Goal: Information Seeking & Learning: Learn about a topic

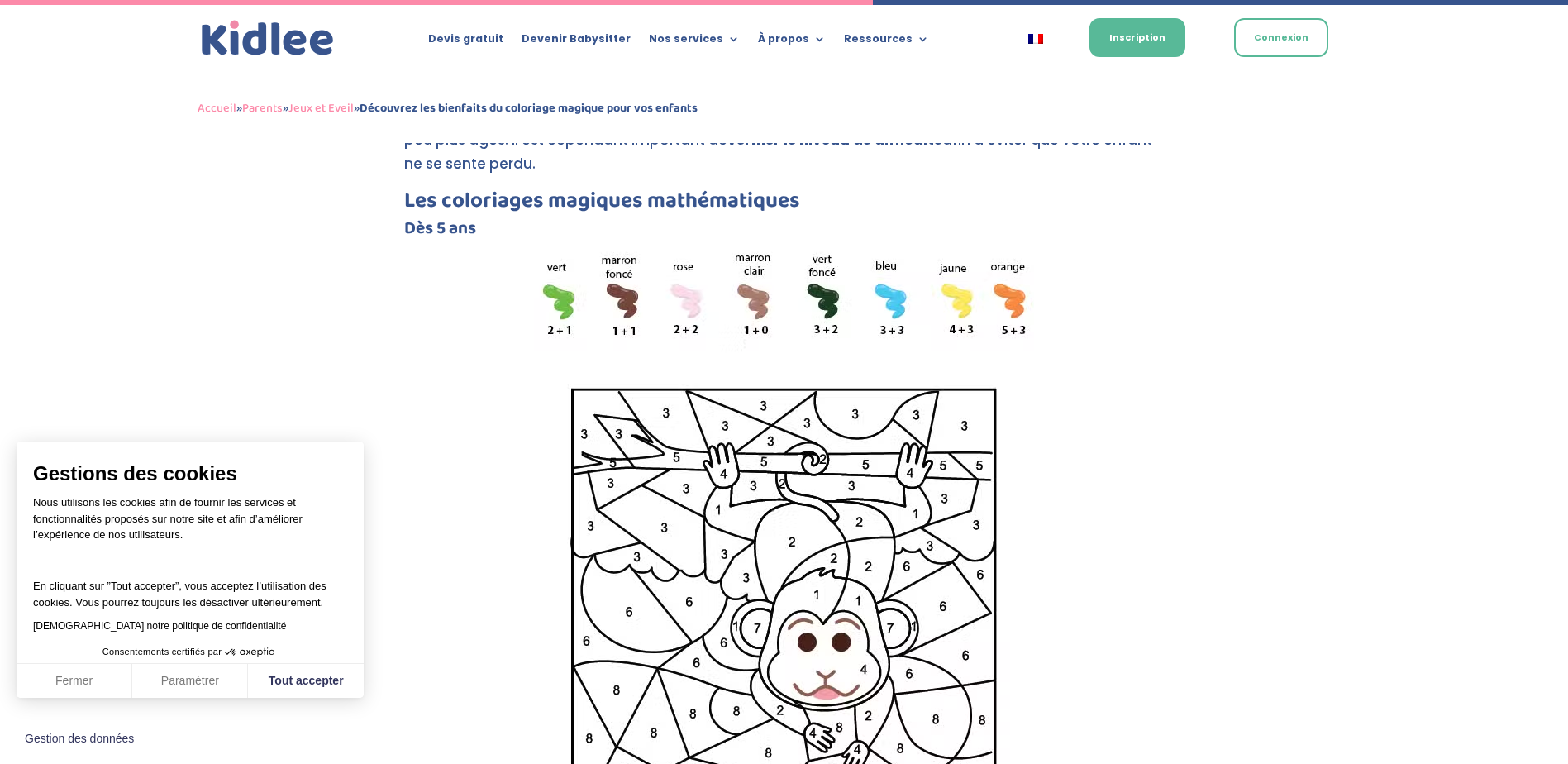
scroll to position [3058, 0]
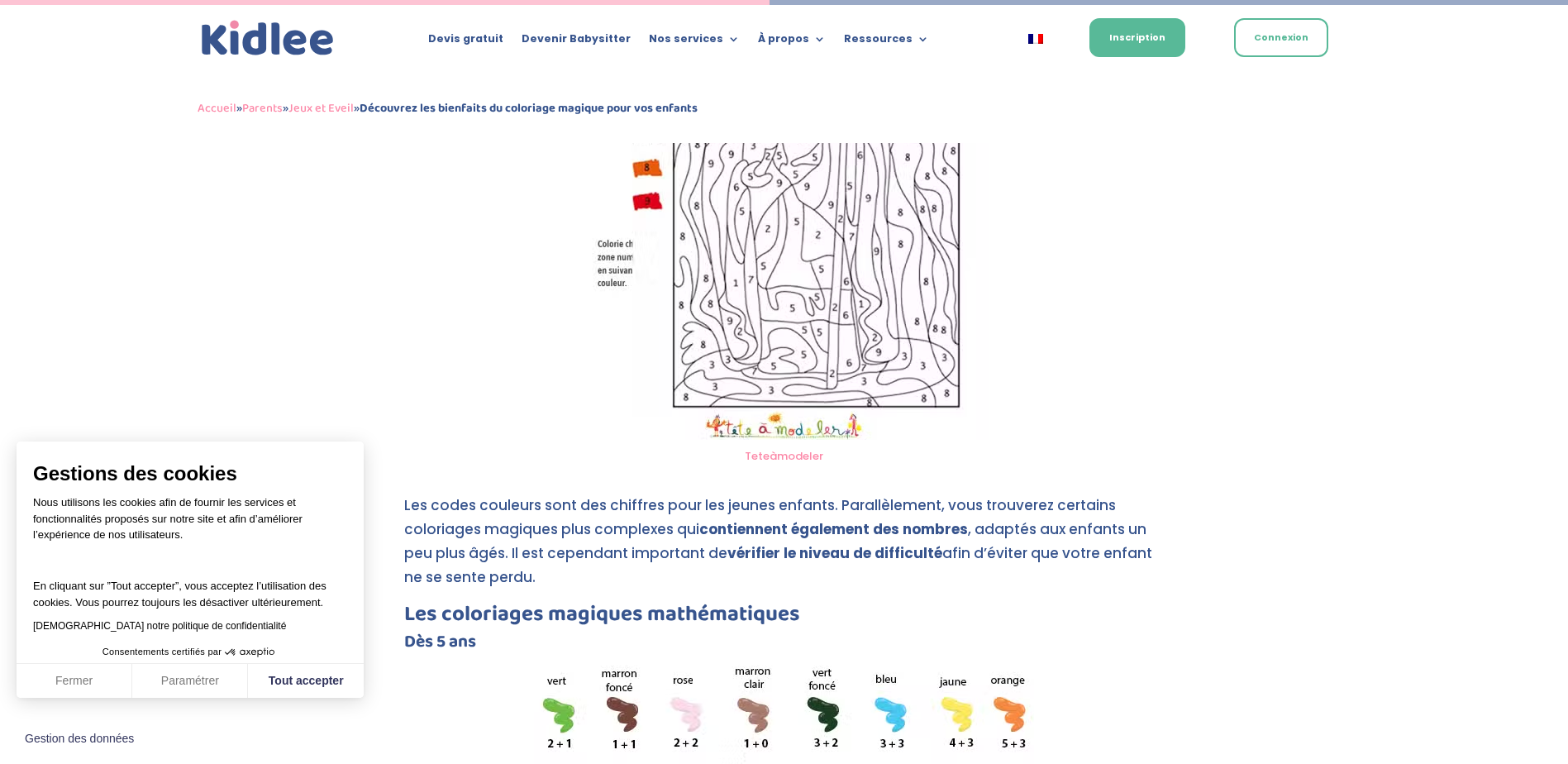
click at [780, 326] on img at bounding box center [784, 150] width 409 height 578
click at [772, 448] on link "Teteàmodeler" at bounding box center [783, 455] width 79 height 16
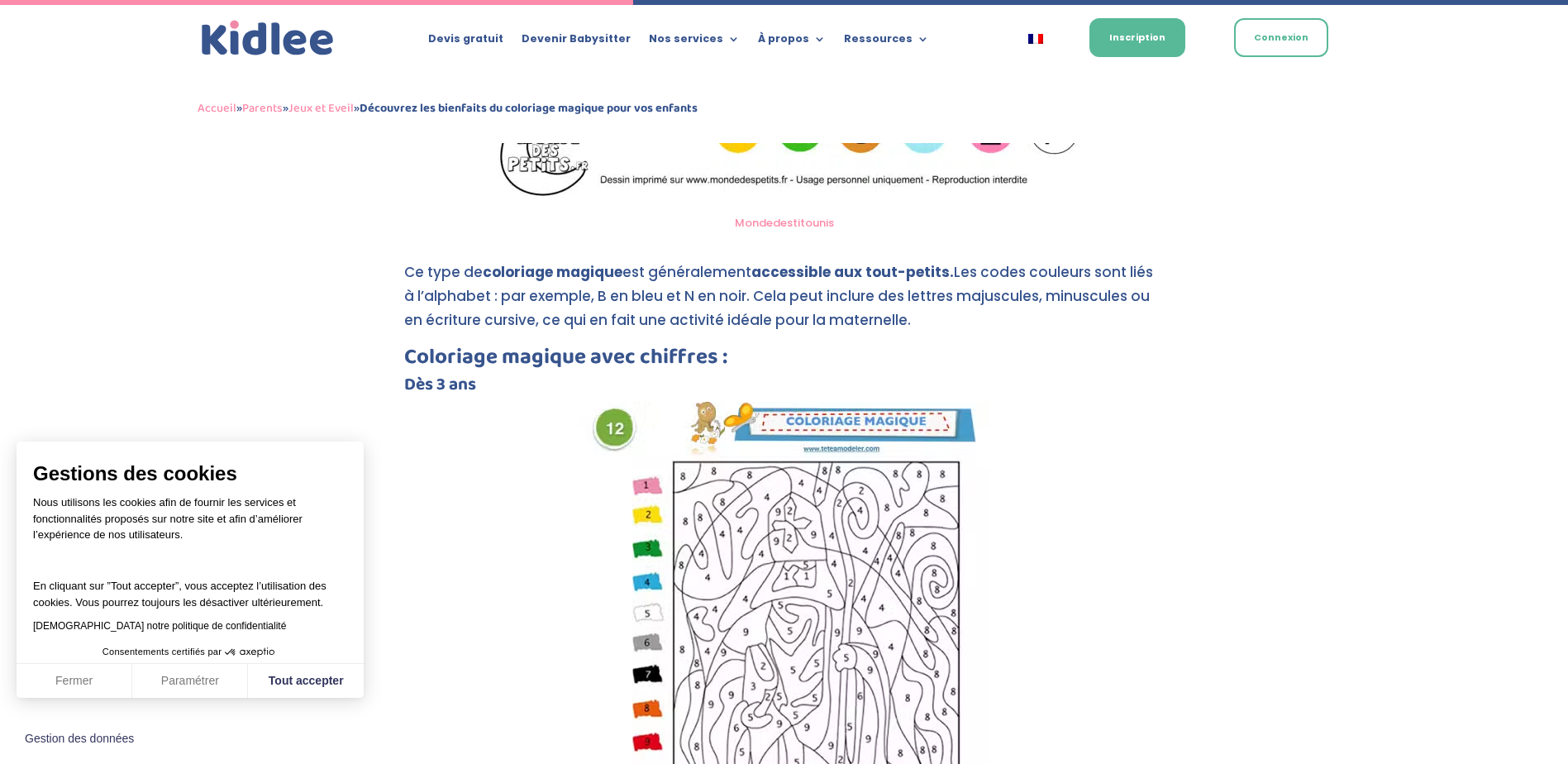
scroll to position [2682, 0]
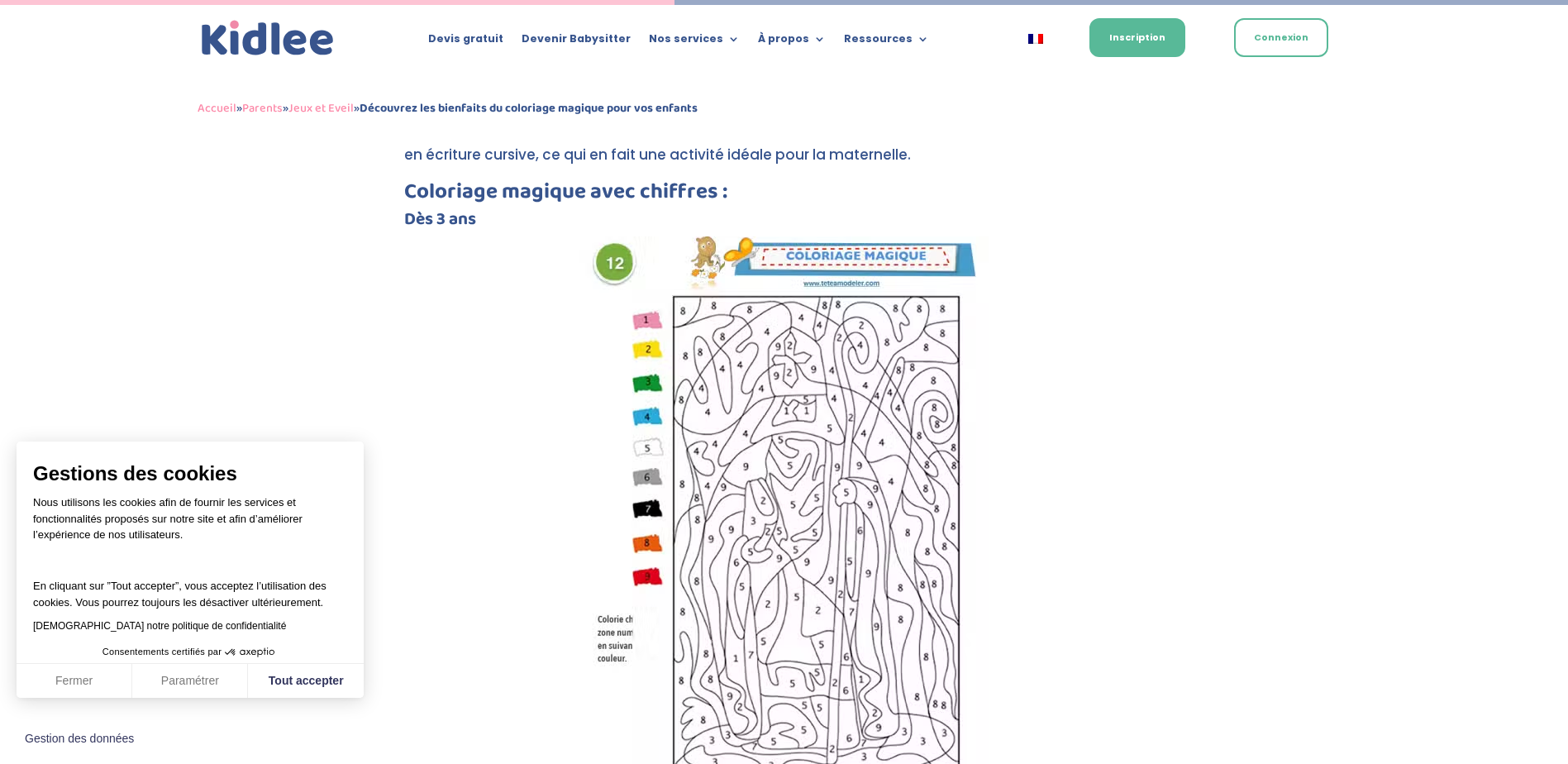
click at [825, 528] on img at bounding box center [784, 525] width 409 height 578
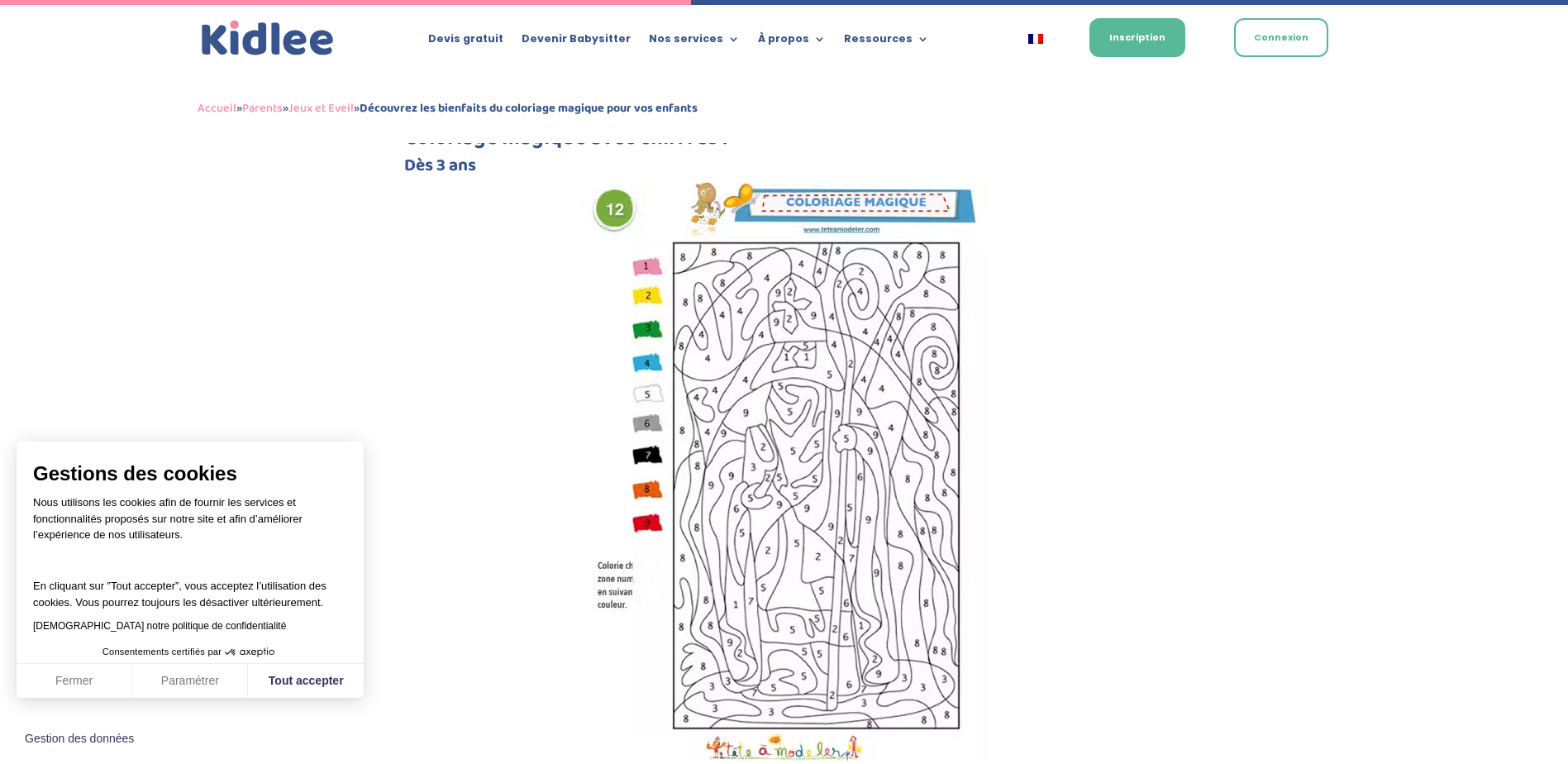
scroll to position [2765, 0]
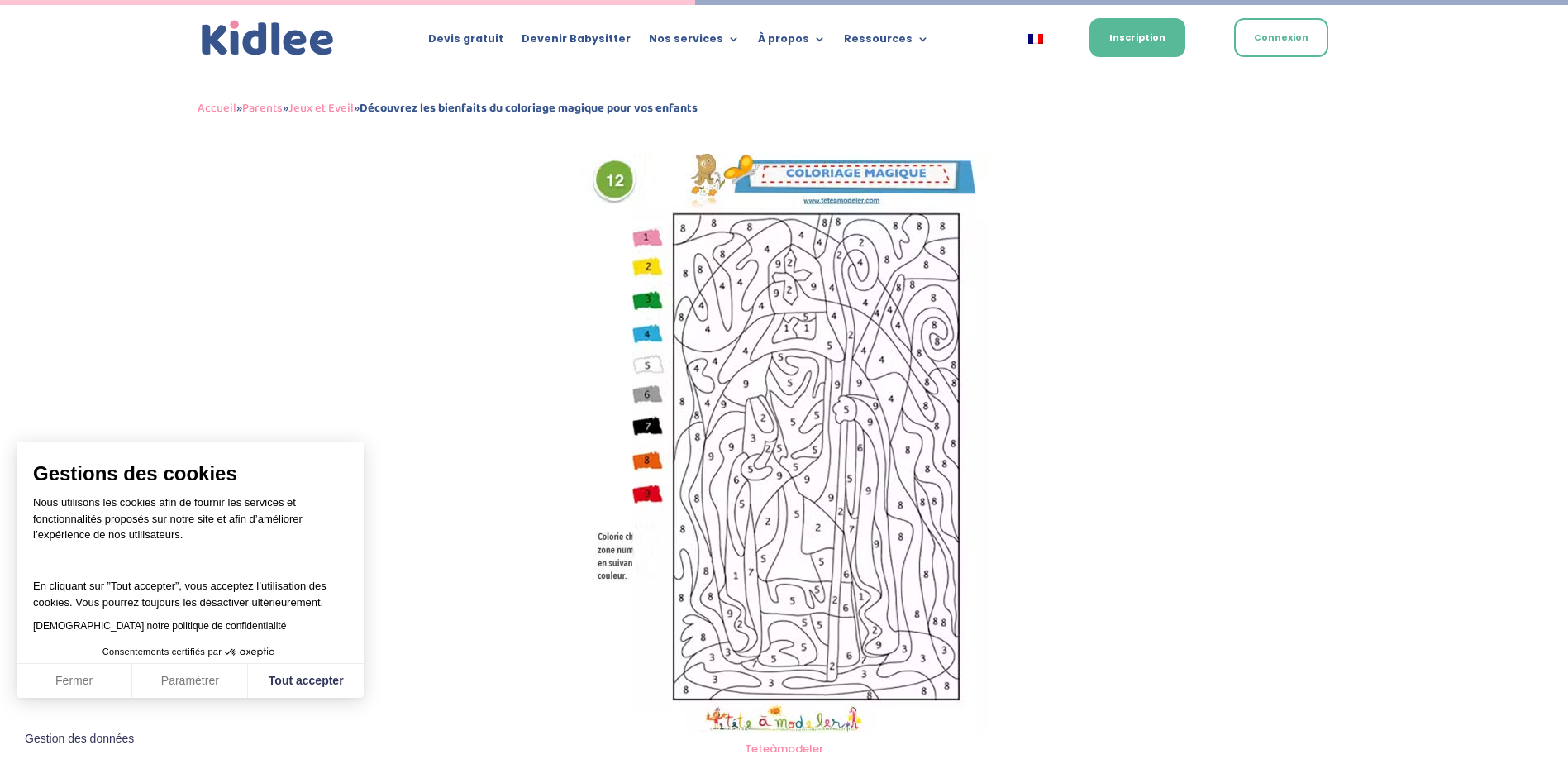
click at [782, 697] on img at bounding box center [784, 442] width 409 height 578
click at [776, 740] on link "Teteàmodeler" at bounding box center [783, 748] width 79 height 16
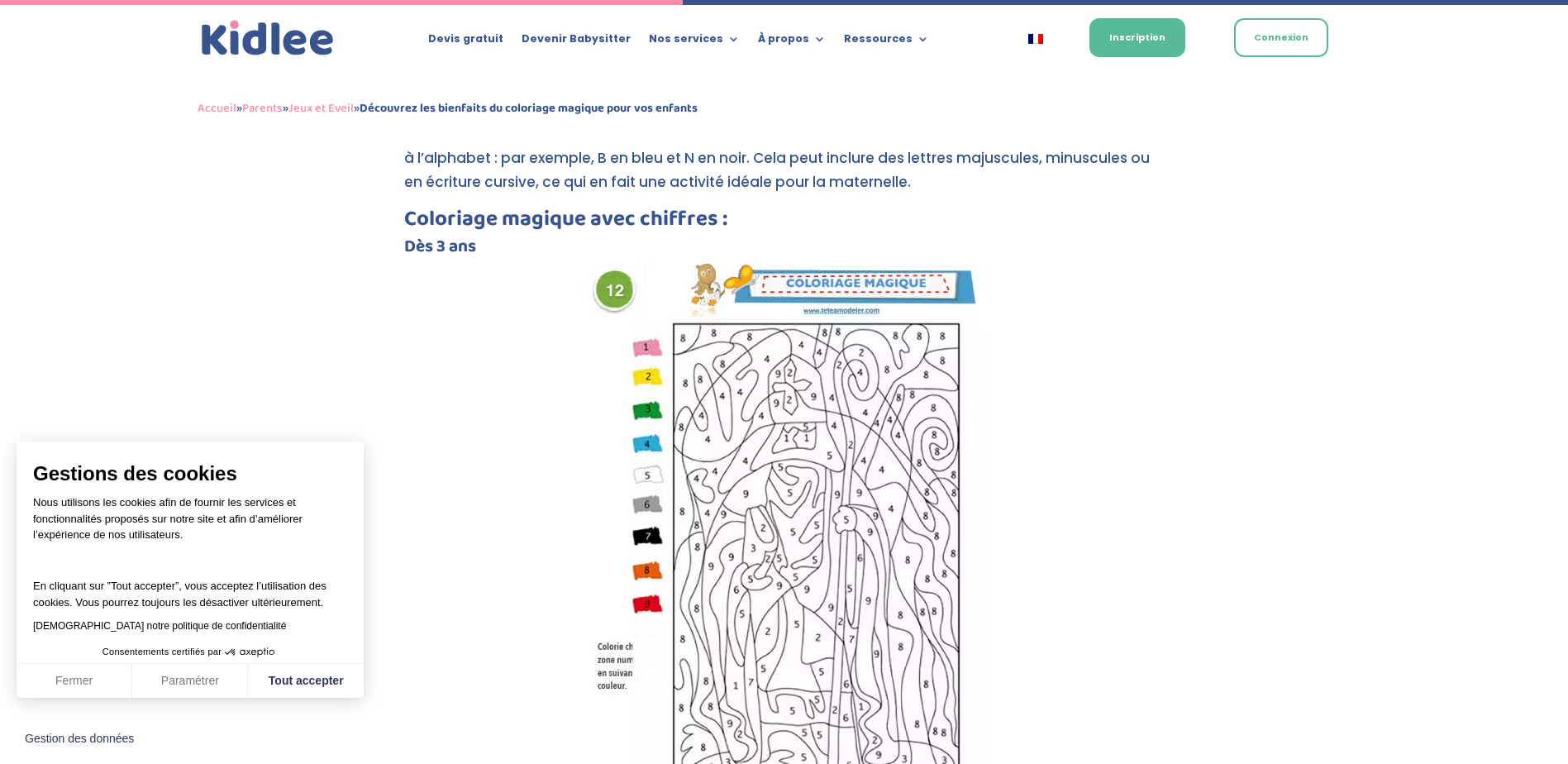
scroll to position [2638, 0]
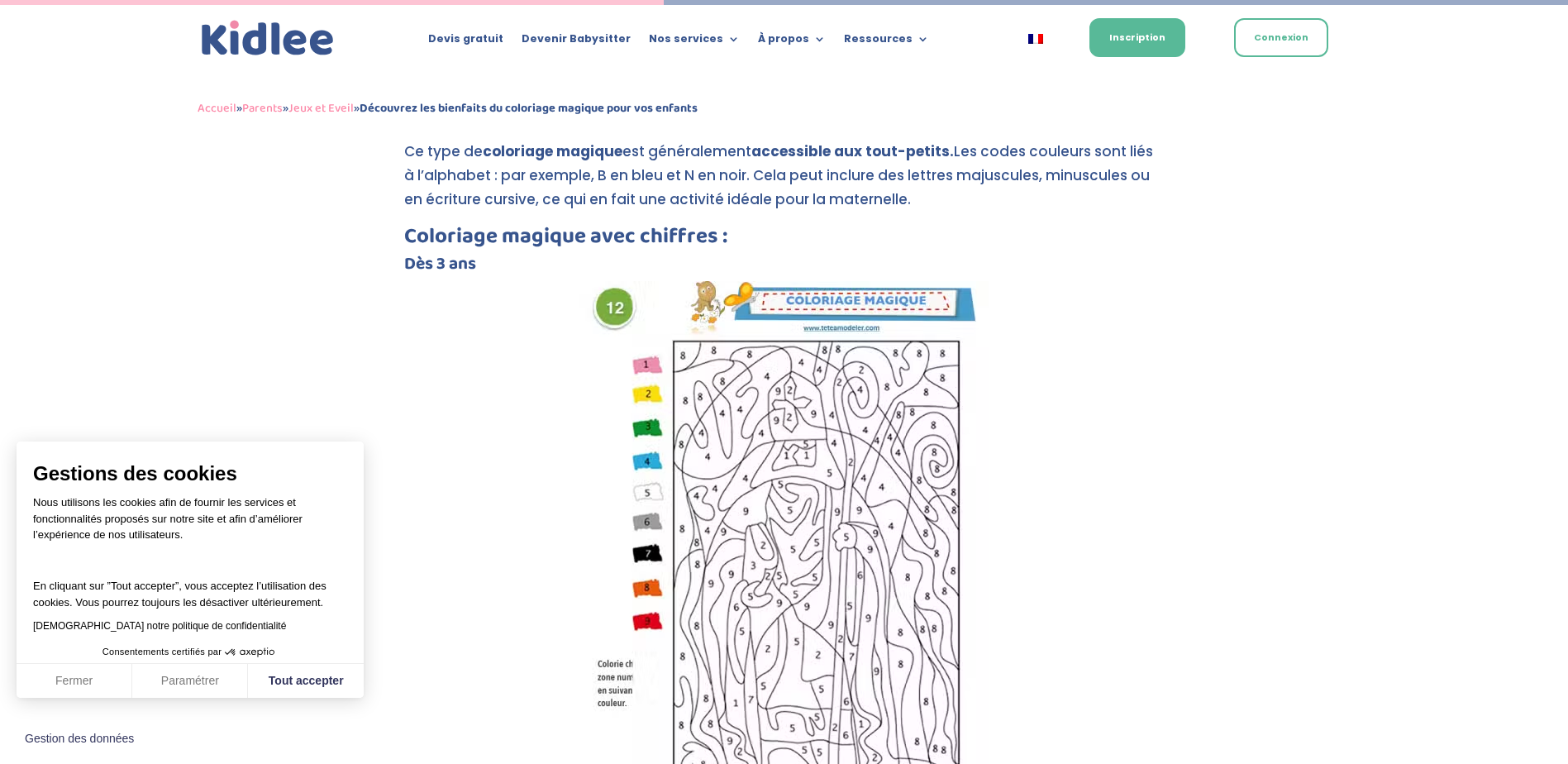
click at [809, 516] on img at bounding box center [784, 570] width 409 height 578
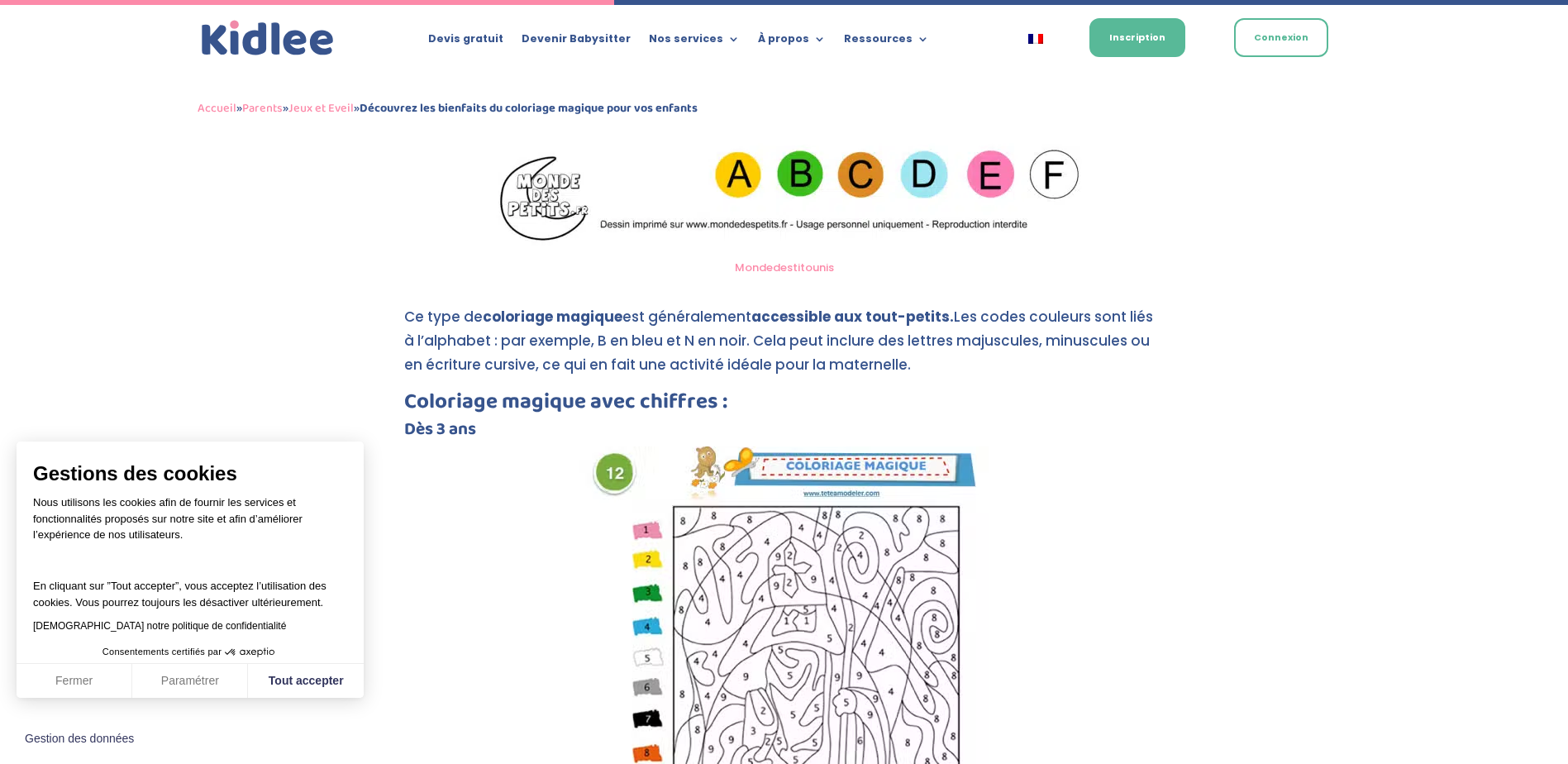
scroll to position [2390, 0]
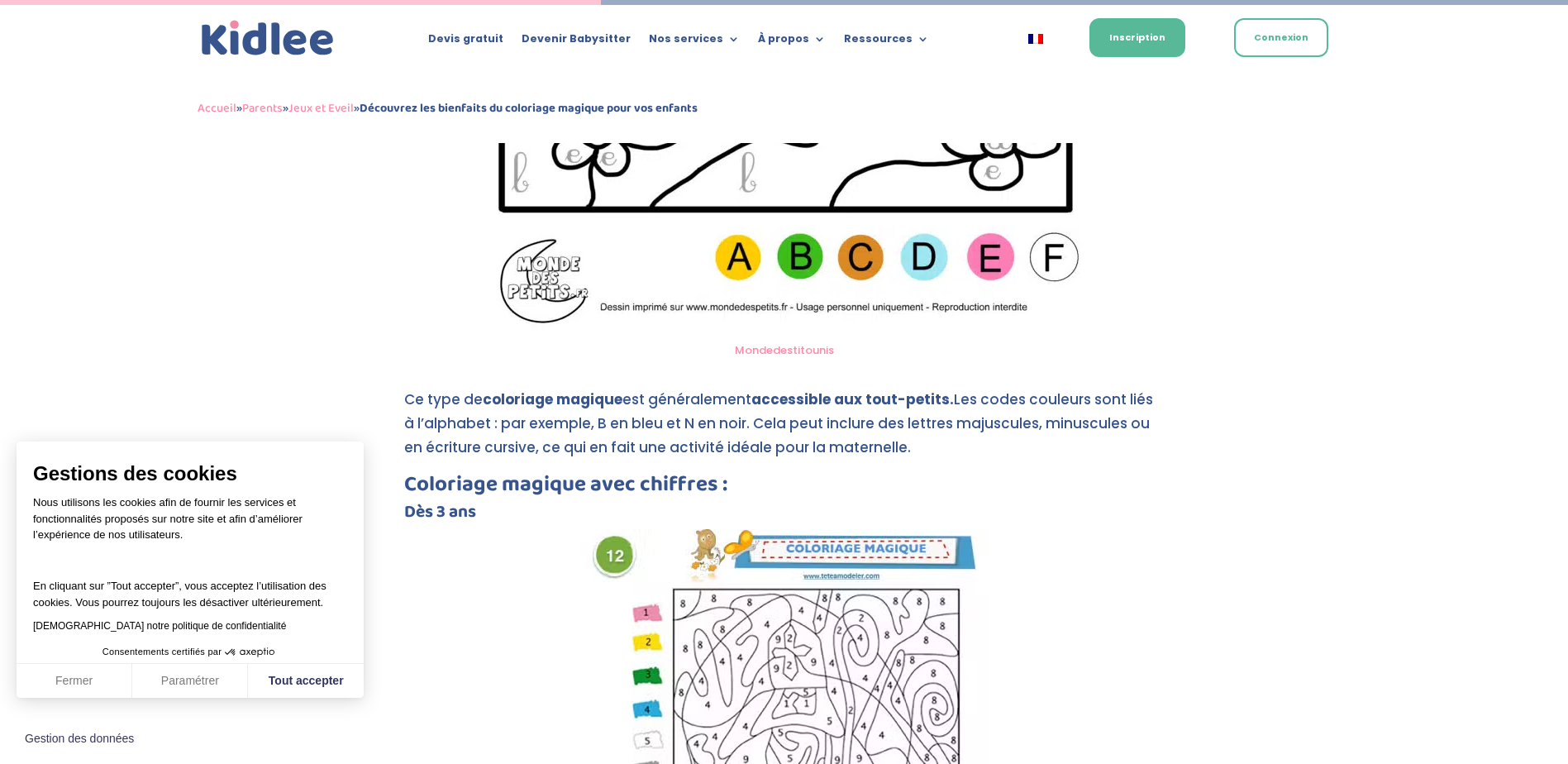
click at [780, 342] on link "Mondedestitounis" at bounding box center [784, 349] width 99 height 16
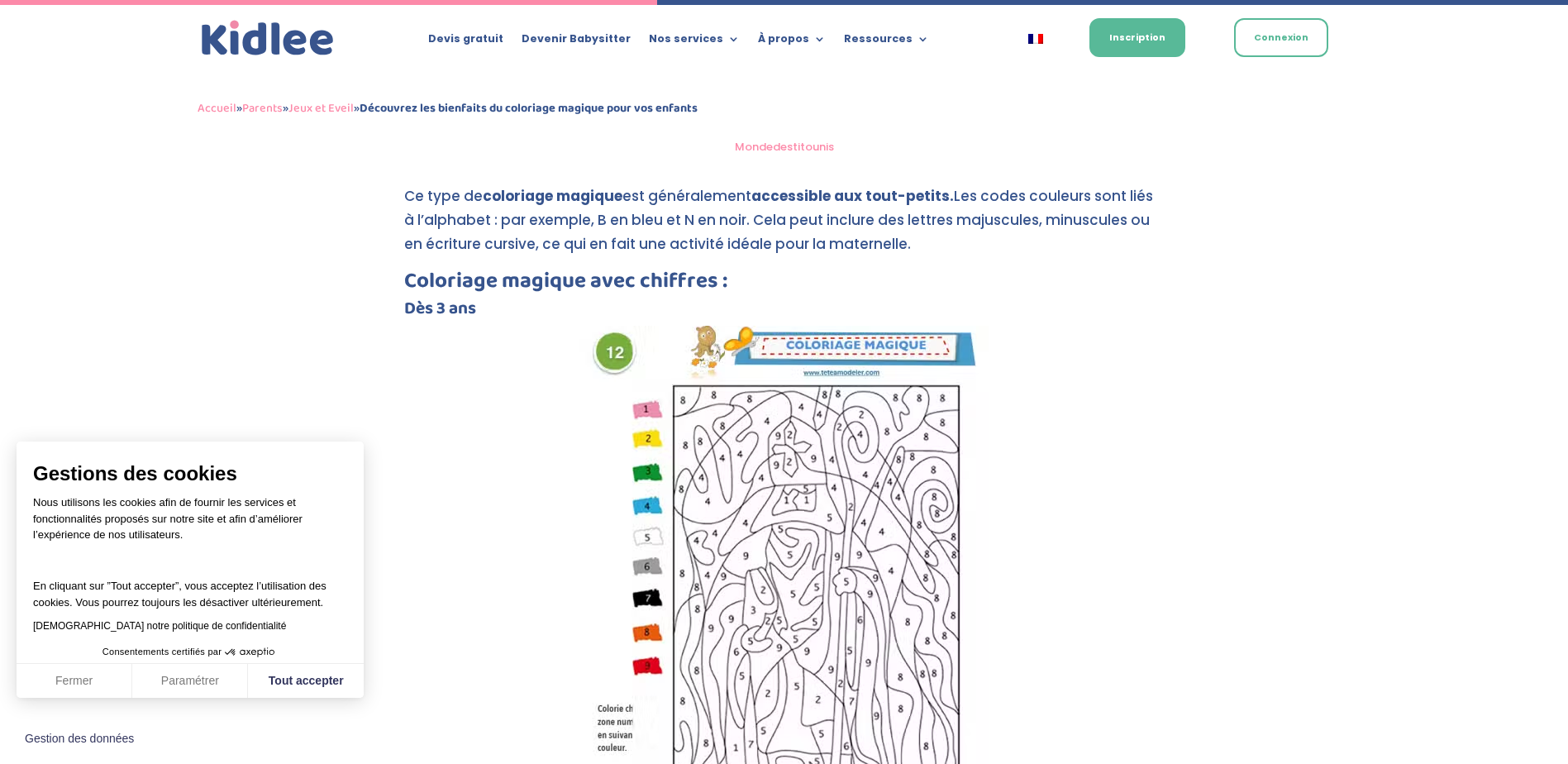
scroll to position [2675, 0]
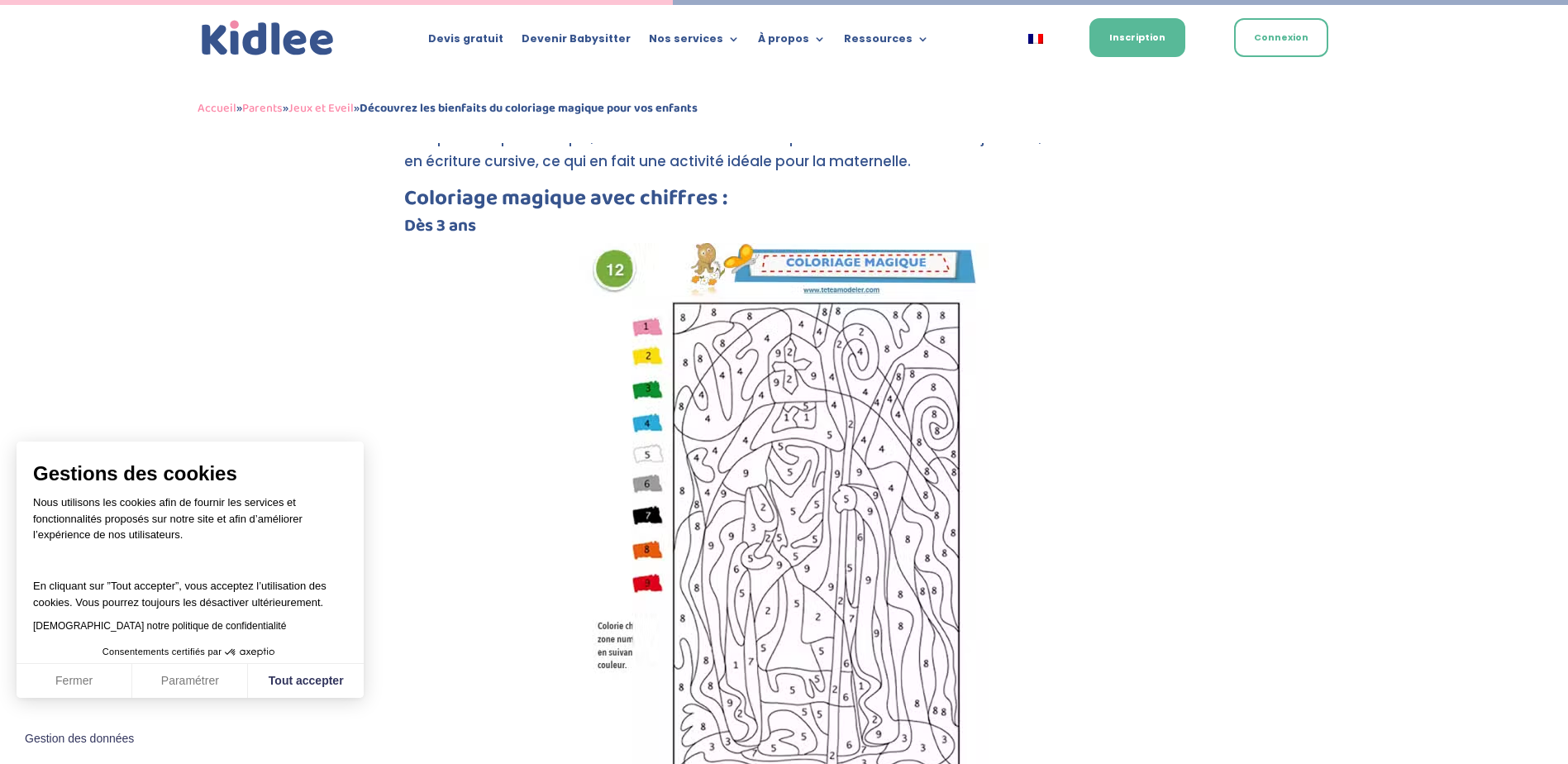
click at [825, 243] on img at bounding box center [784, 532] width 409 height 578
drag, startPoint x: 792, startPoint y: 355, endPoint x: 690, endPoint y: 368, distance: 102.8
click at [790, 356] on img at bounding box center [784, 532] width 409 height 578
click at [685, 382] on img at bounding box center [784, 532] width 409 height 578
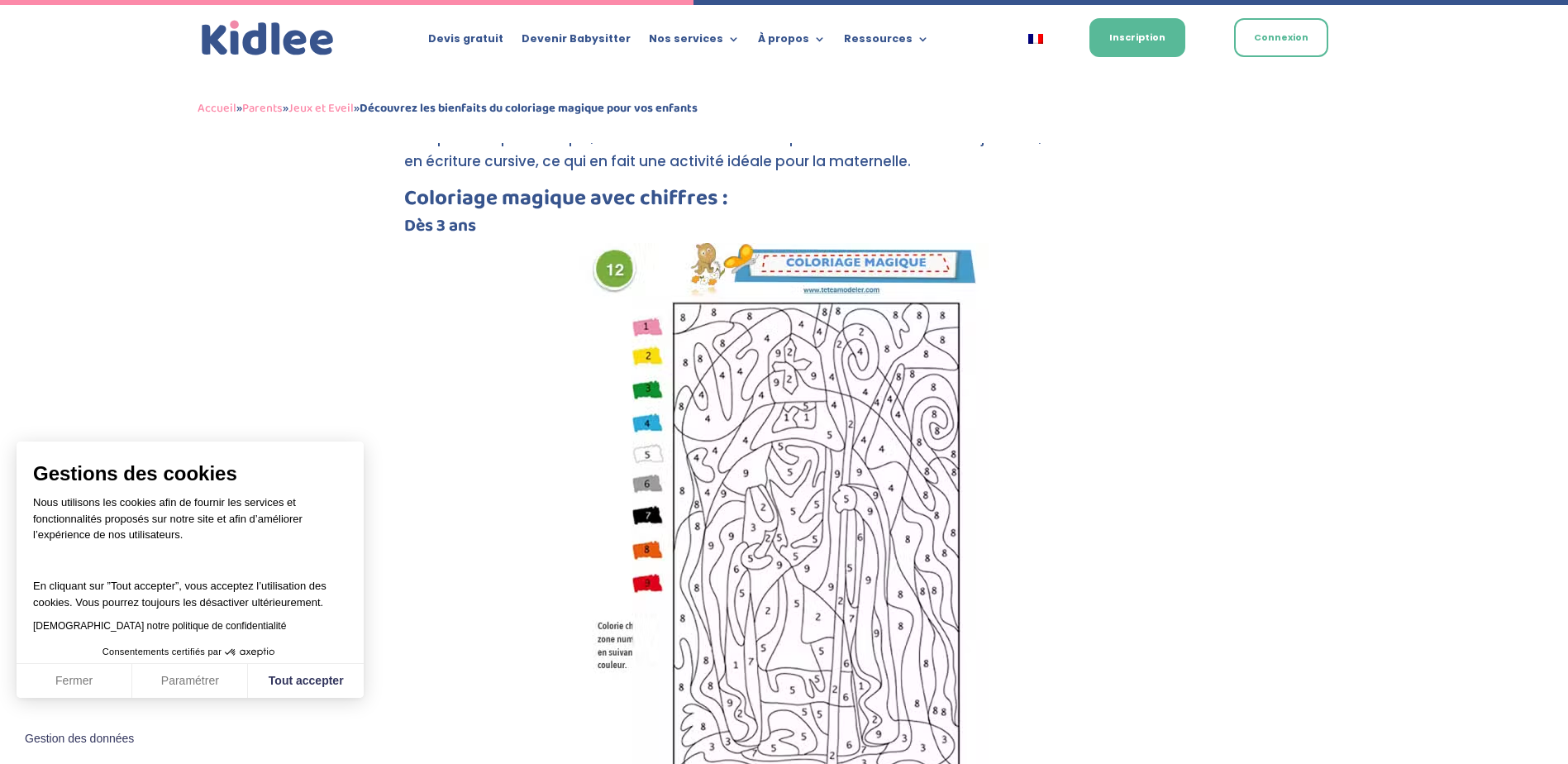
scroll to position [2841, 0]
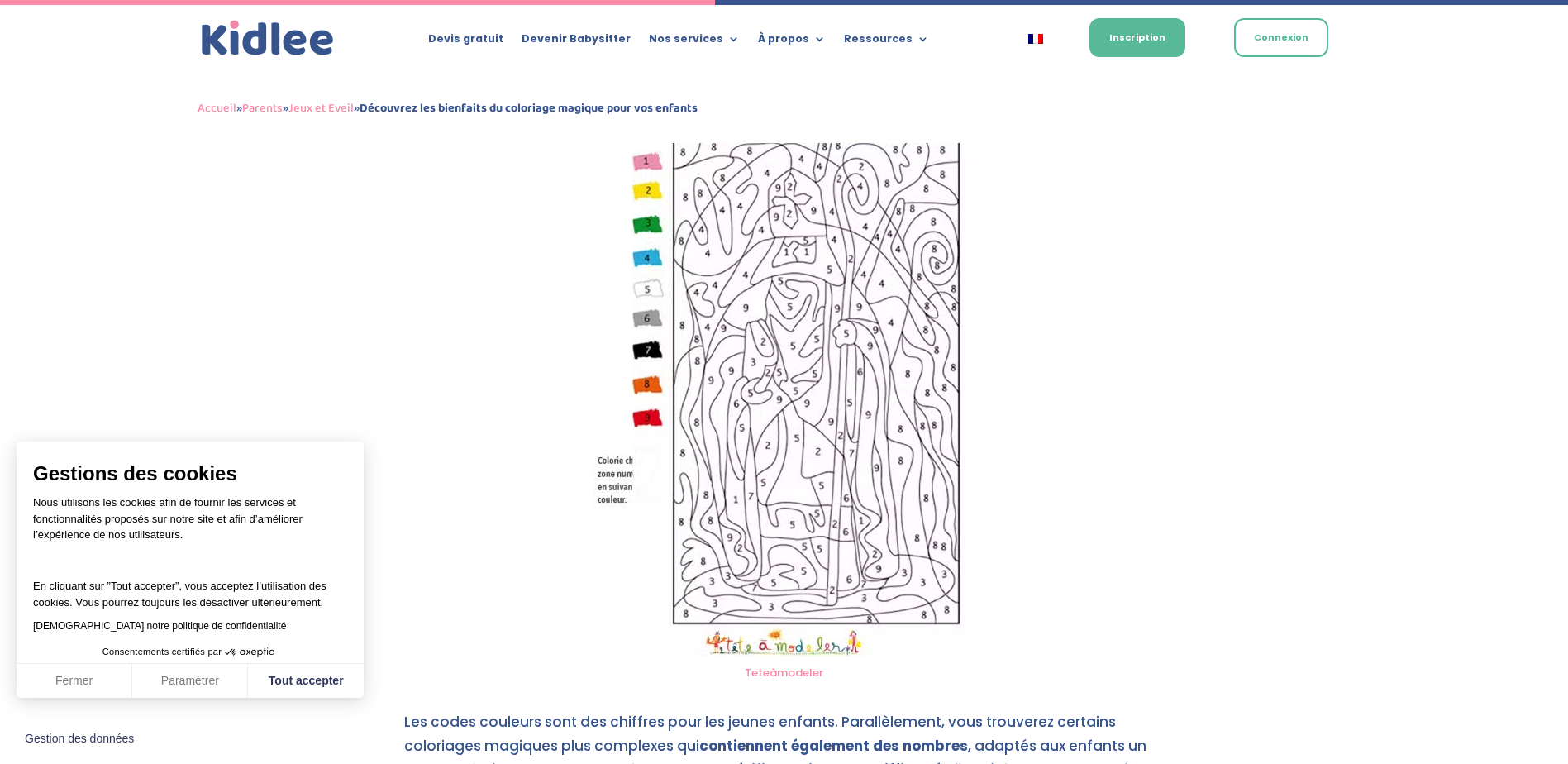
click at [617, 455] on img at bounding box center [784, 366] width 409 height 578
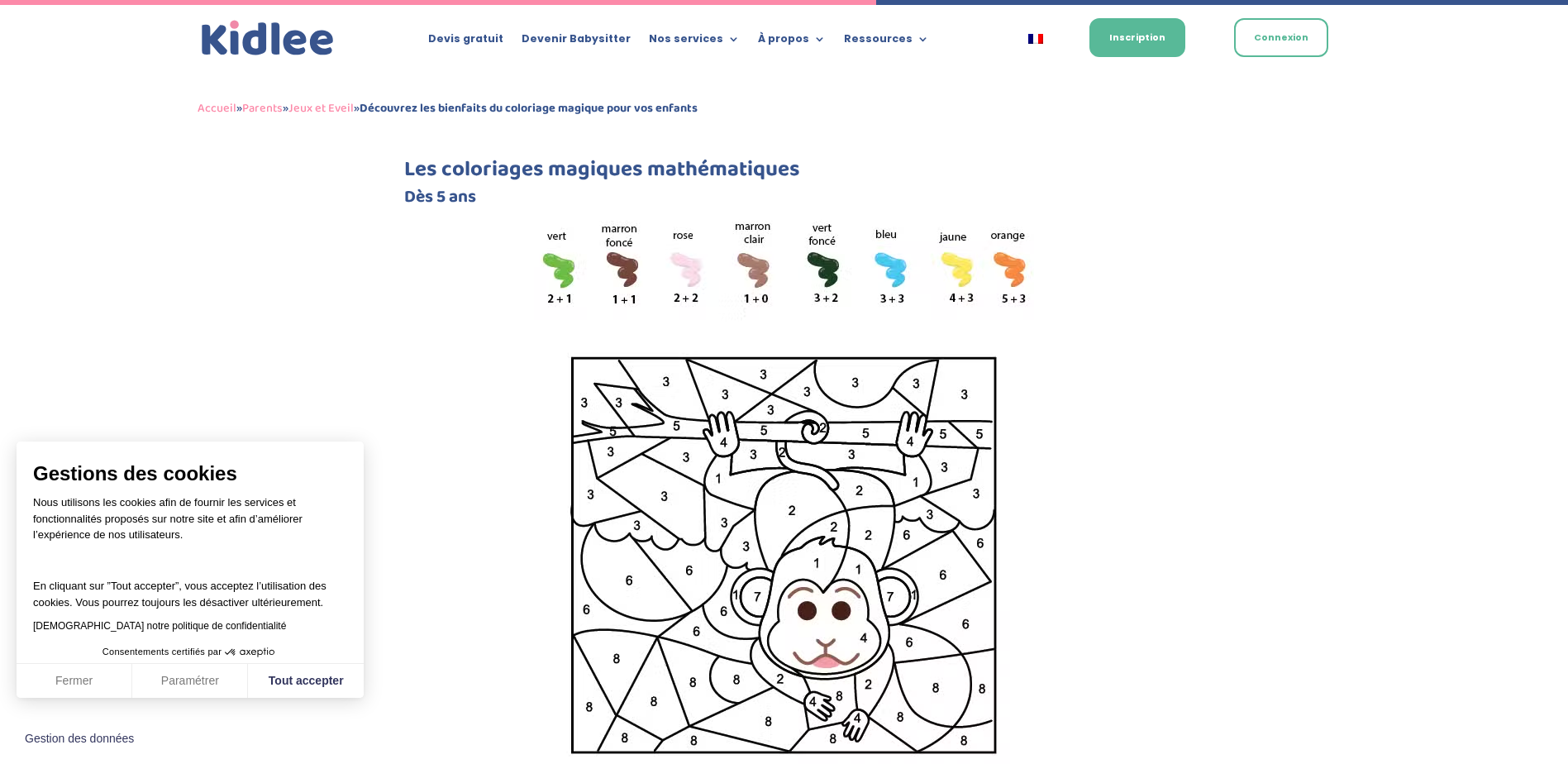
scroll to position [3254, 0]
